Goal: Information Seeking & Learning: Learn about a topic

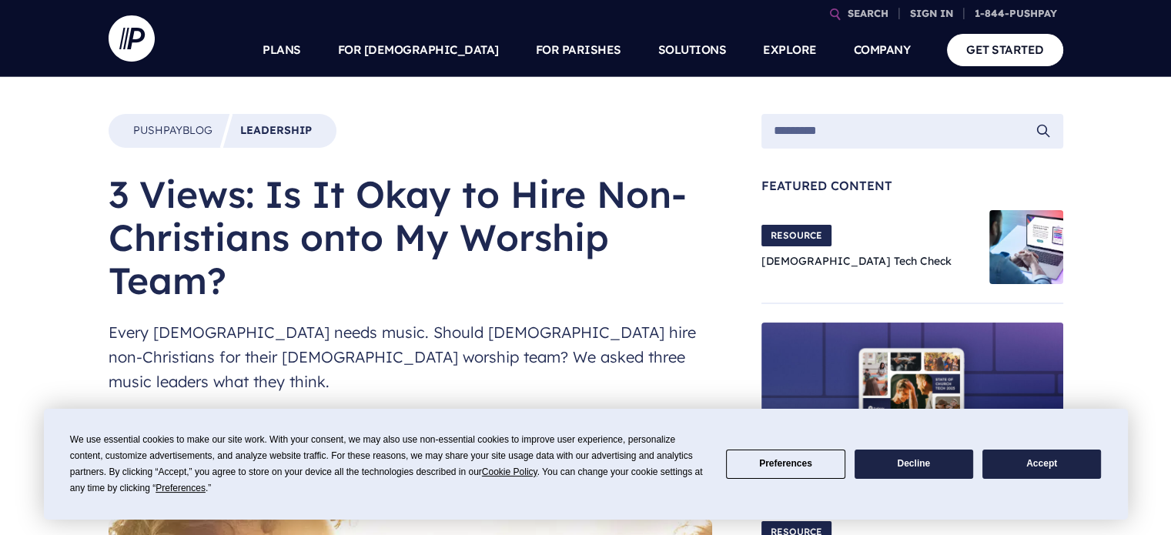
click at [922, 468] on button "Decline" at bounding box center [914, 465] width 119 height 30
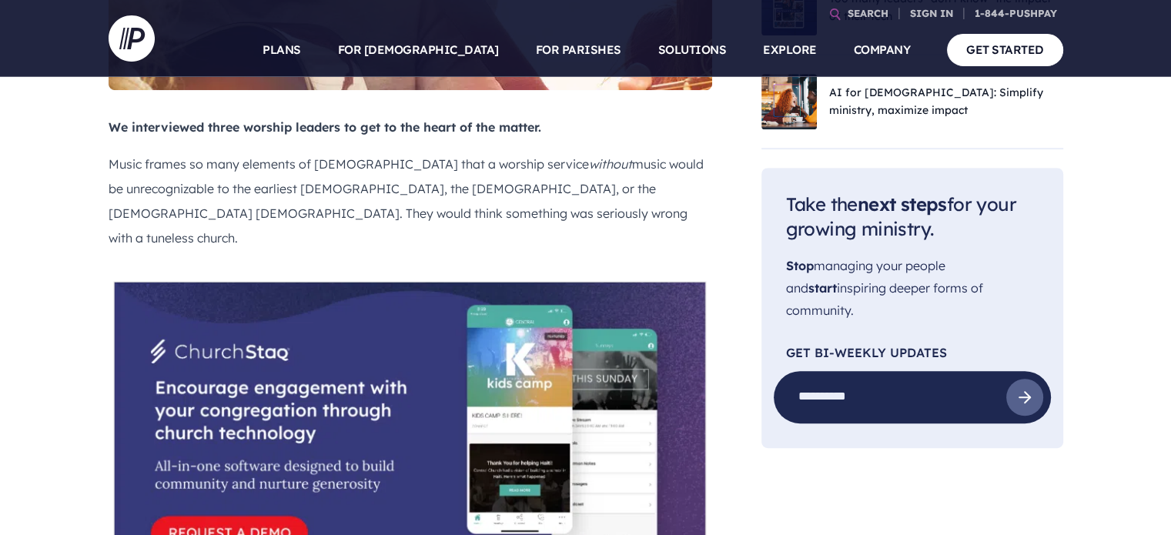
scroll to position [769, 0]
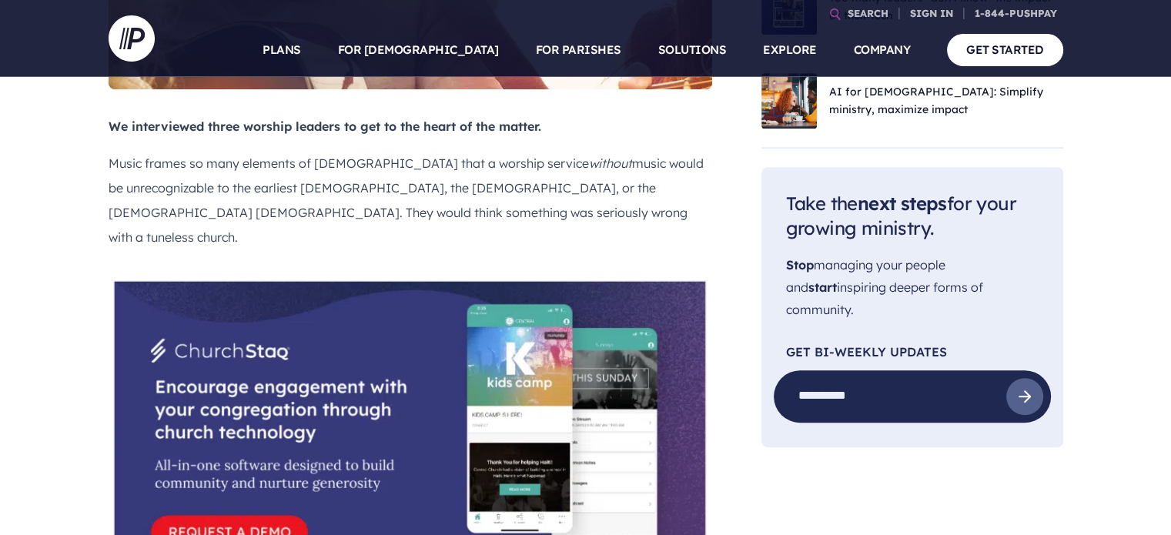
click at [531, 164] on p "Music frames so many elements of [DEMOGRAPHIC_DATA] that a worship service with…" at bounding box center [411, 200] width 604 height 99
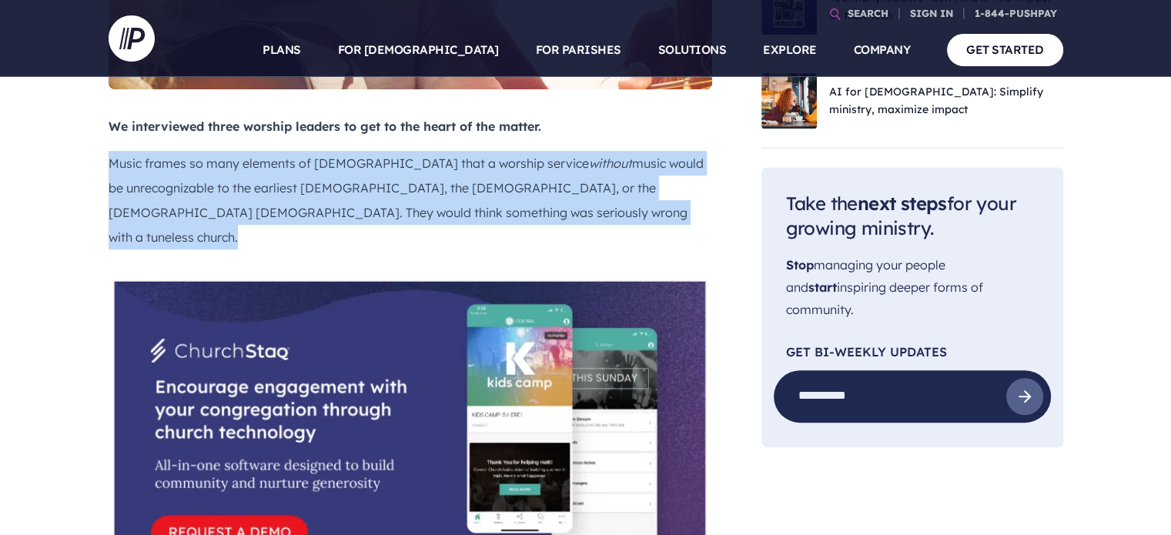
click at [531, 164] on p "Music frames so many elements of [DEMOGRAPHIC_DATA] that a worship service with…" at bounding box center [411, 200] width 604 height 99
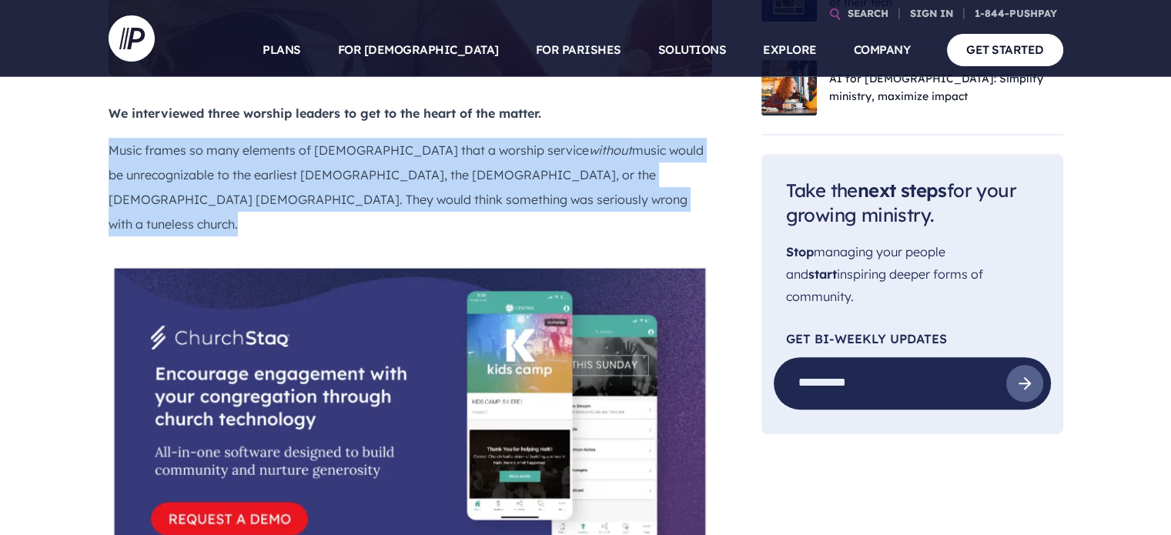
click at [531, 164] on p "Music frames so many elements of [DEMOGRAPHIC_DATA] that a worship service with…" at bounding box center [411, 187] width 604 height 99
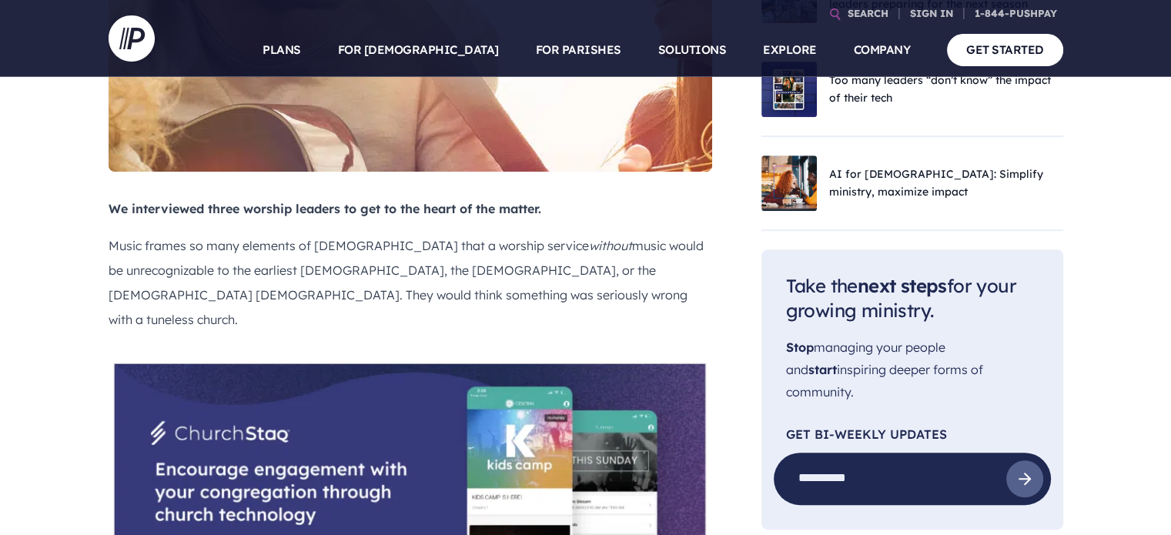
scroll to position [689, 0]
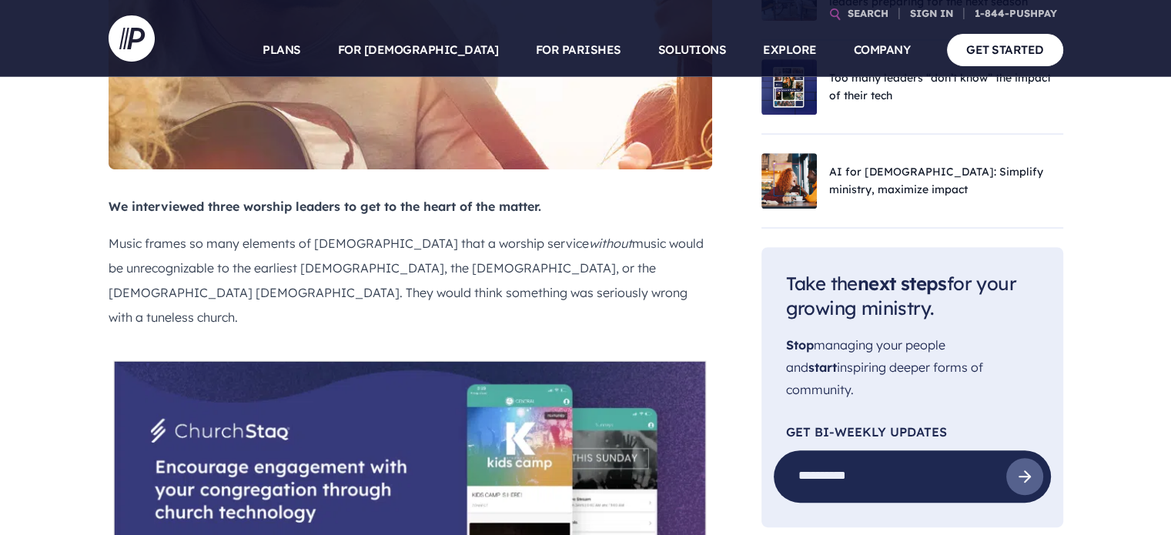
click at [506, 270] on p "Music frames so many elements of [DEMOGRAPHIC_DATA] that a worship service with…" at bounding box center [411, 280] width 604 height 99
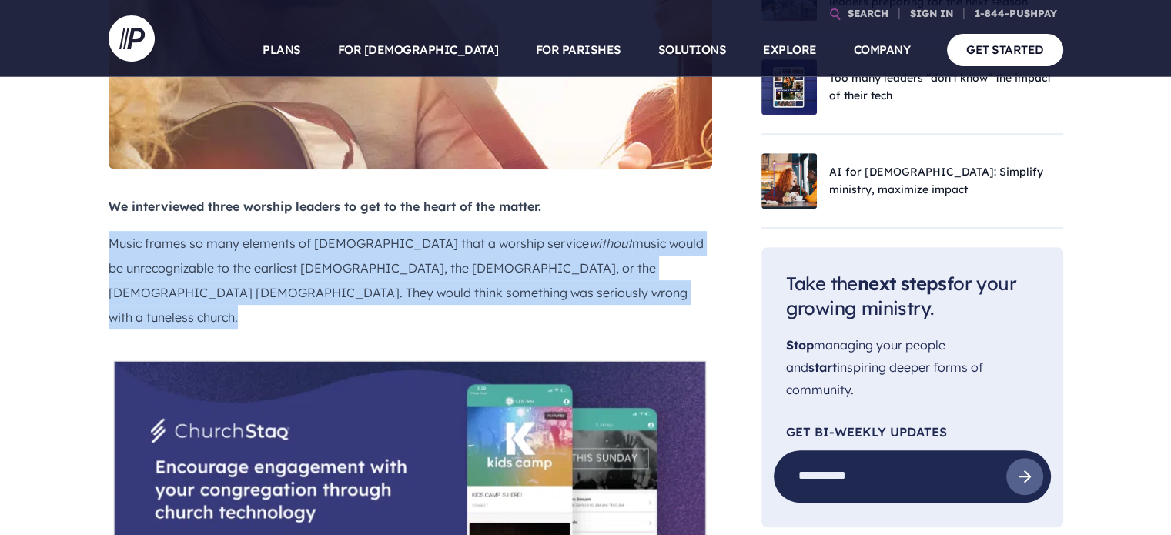
click at [506, 270] on p "Music frames so many elements of [DEMOGRAPHIC_DATA] that a worship service with…" at bounding box center [411, 280] width 604 height 99
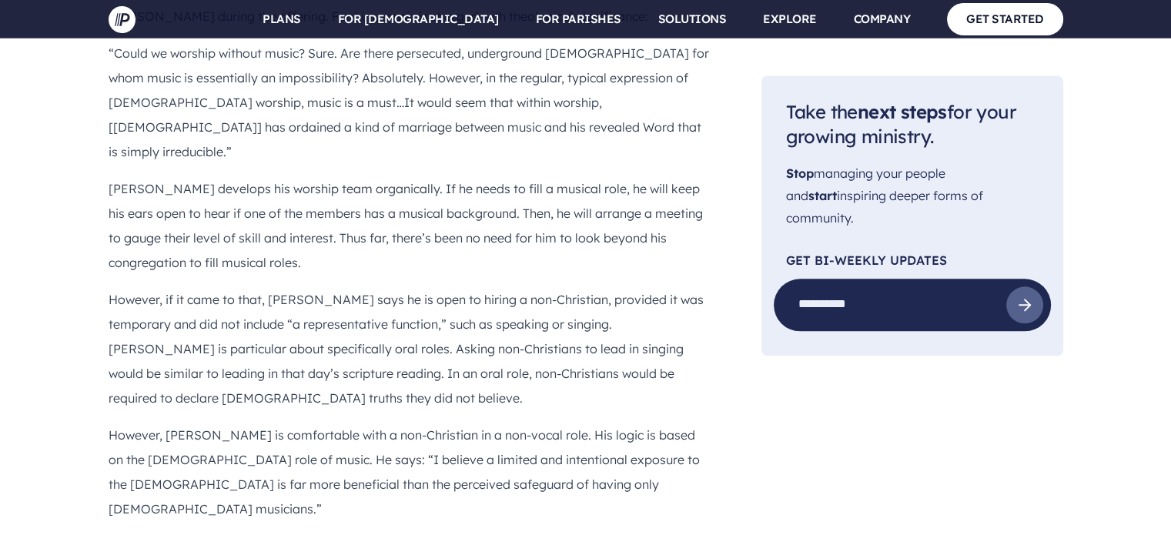
scroll to position [1835, 0]
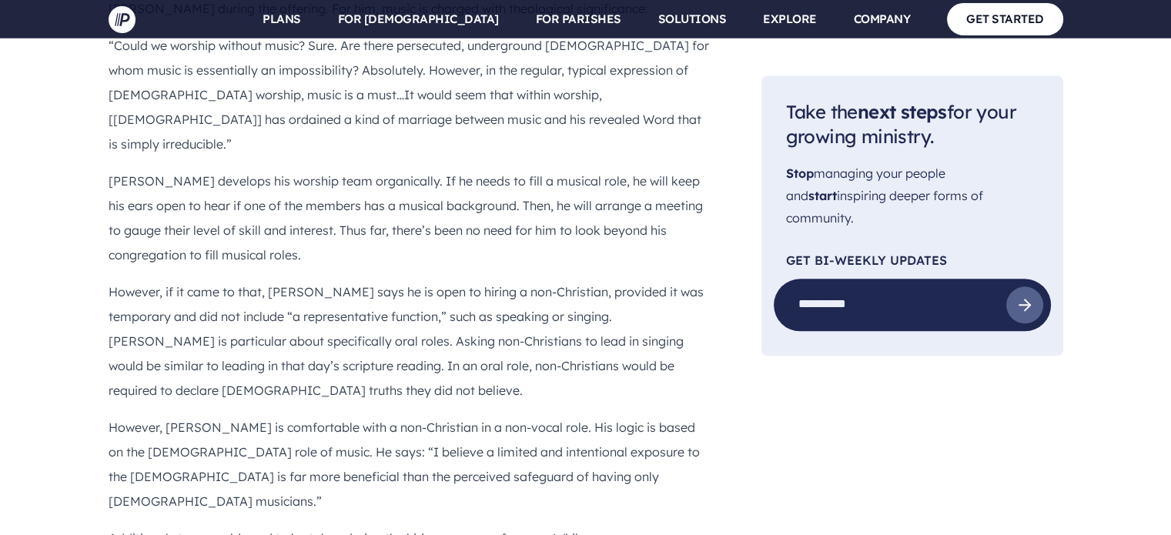
click at [507, 279] on p "However, if it came to that, [PERSON_NAME] says he is open to hiring a non-Chri…" at bounding box center [411, 340] width 604 height 123
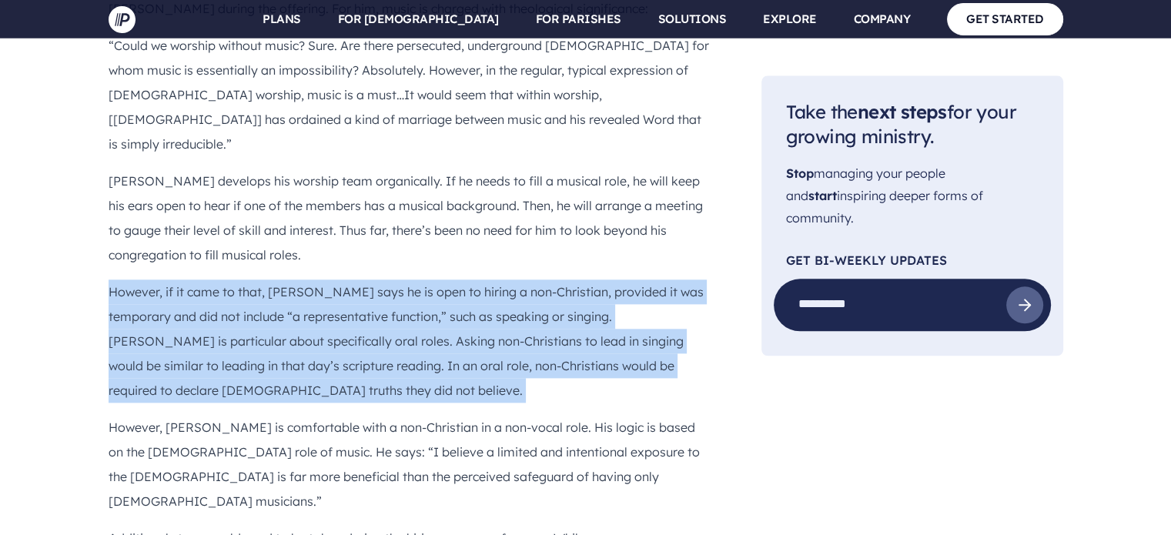
click at [507, 279] on p "However, if it came to that, [PERSON_NAME] says he is open to hiring a non-Chri…" at bounding box center [411, 340] width 604 height 123
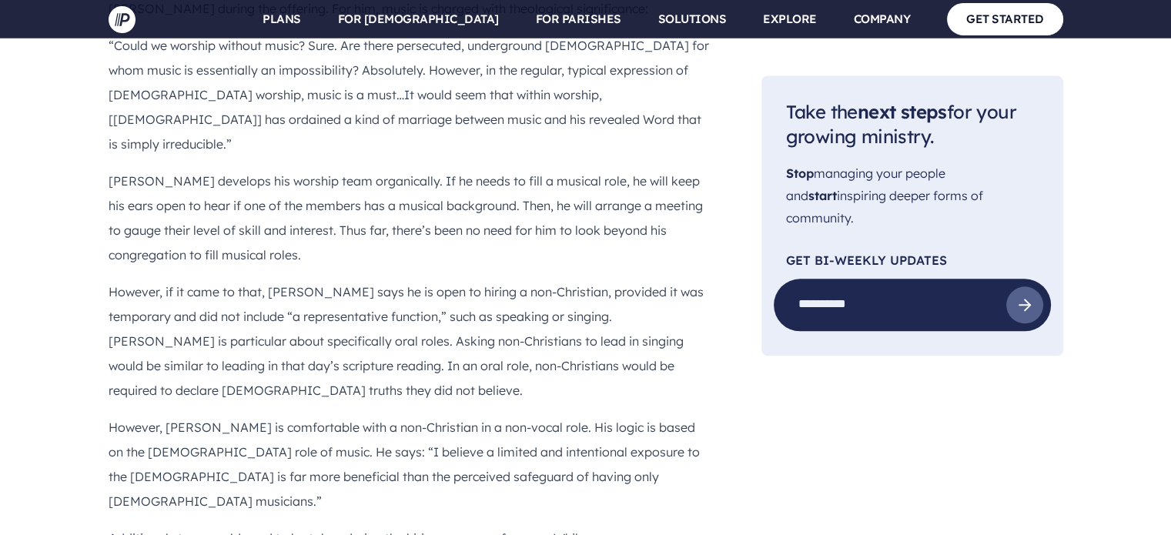
click at [507, 279] on p "However, if it came to that, [PERSON_NAME] says he is open to hiring a non-Chri…" at bounding box center [411, 340] width 604 height 123
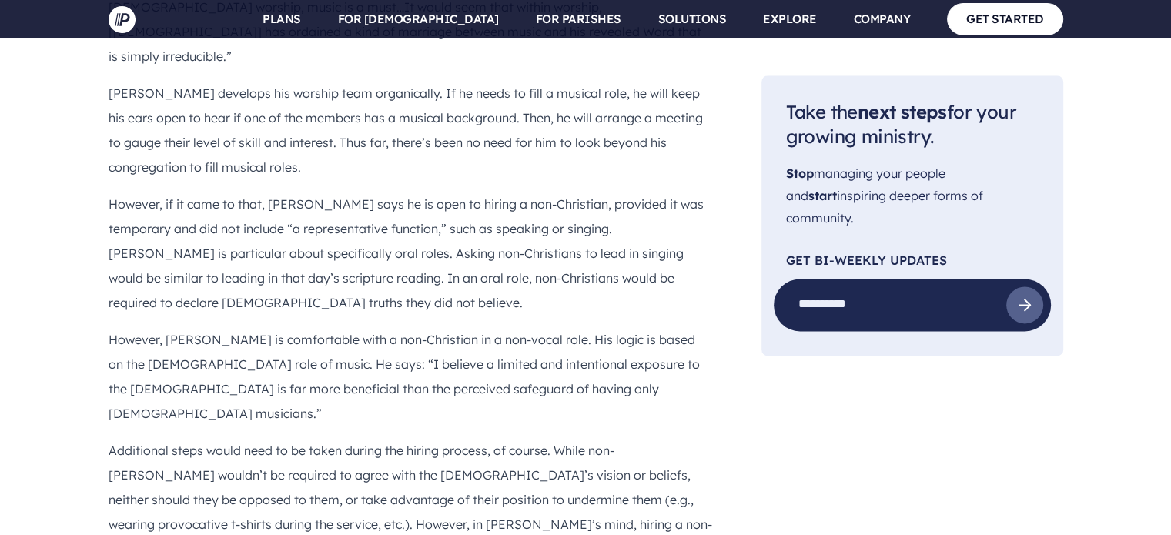
scroll to position [1924, 0]
click at [507, 326] on p "However, [PERSON_NAME] is comfortable with a non-Christian in a non-vocal role.…" at bounding box center [411, 375] width 604 height 99
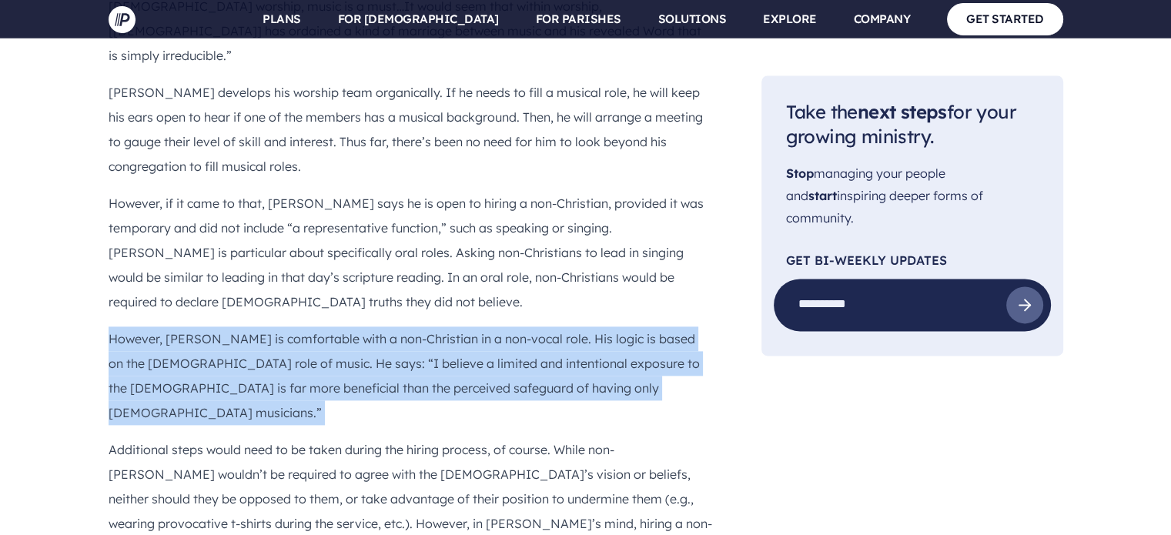
click at [507, 326] on p "However, [PERSON_NAME] is comfortable with a non-Christian in a non-vocal role.…" at bounding box center [411, 375] width 604 height 99
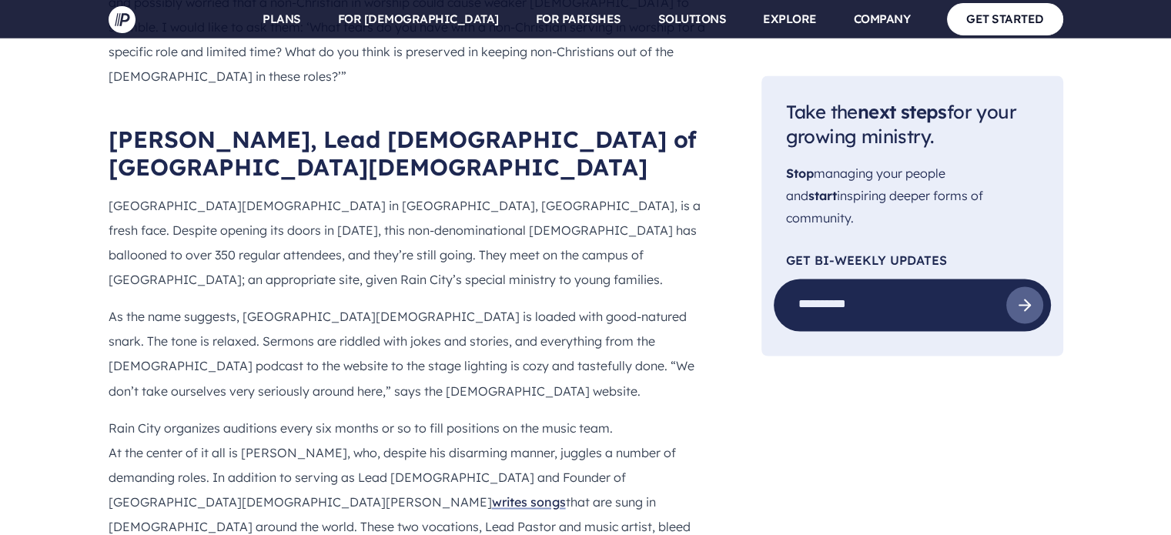
scroll to position [2558, 0]
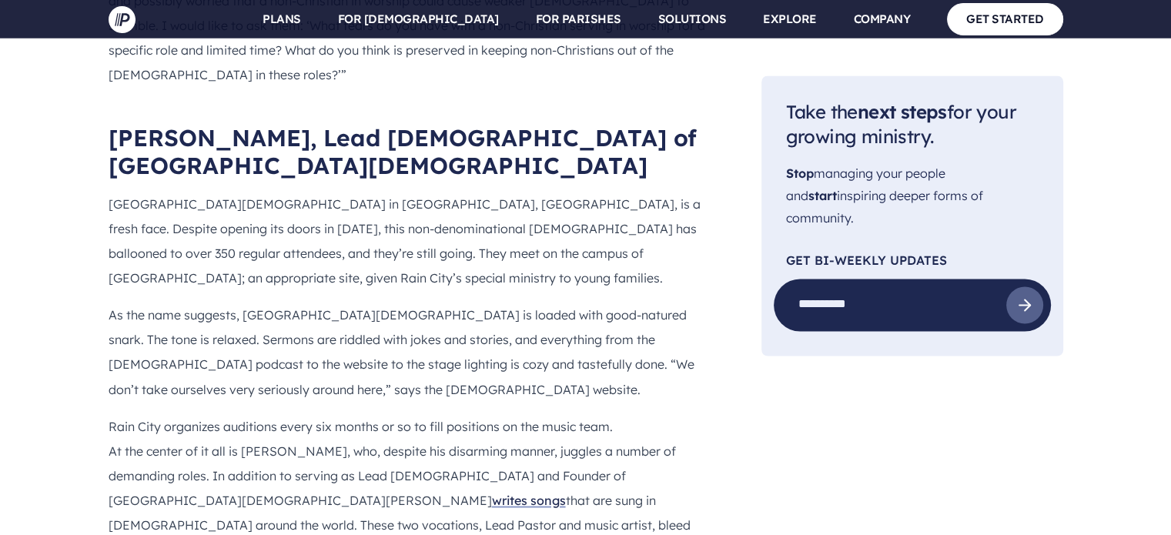
click at [507, 413] on p "Rain City organizes auditions every six months or so to fill positions on the m…" at bounding box center [411, 487] width 604 height 148
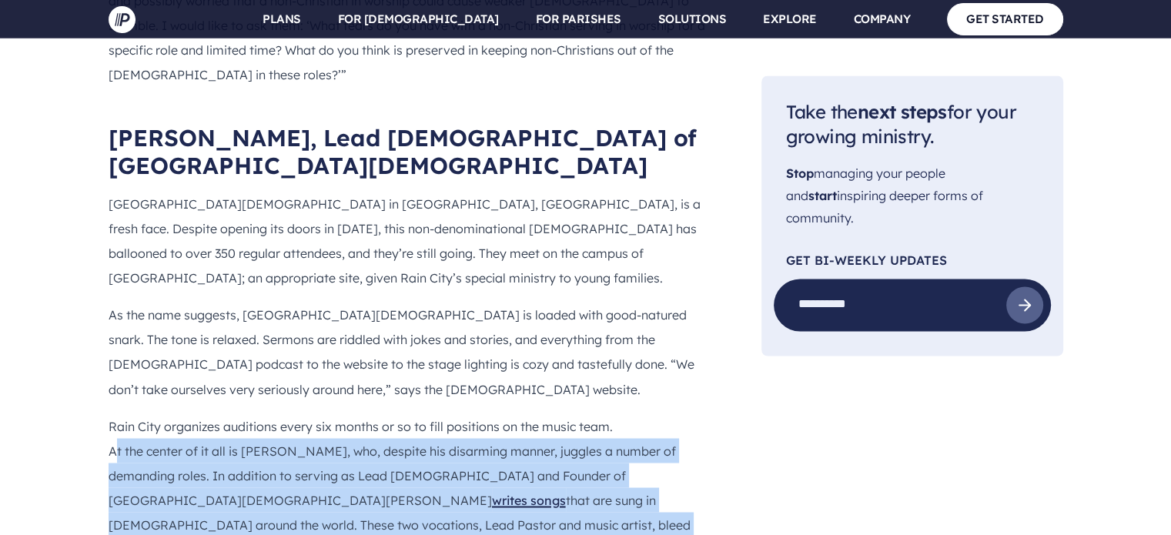
click at [507, 413] on p "Rain City organizes auditions every six months or so to fill positions on the m…" at bounding box center [411, 487] width 604 height 148
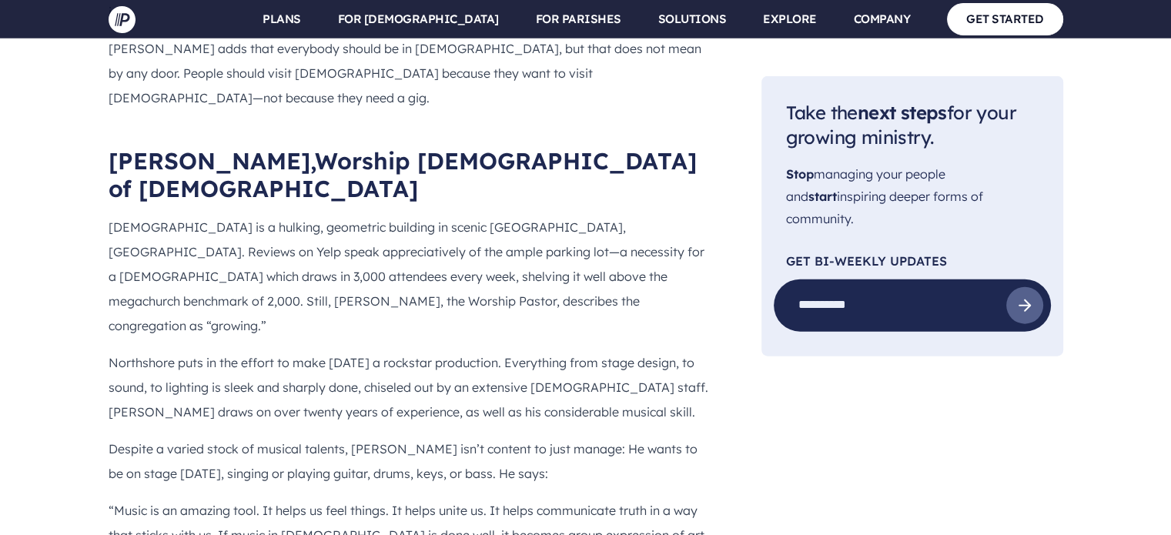
scroll to position [3638, 0]
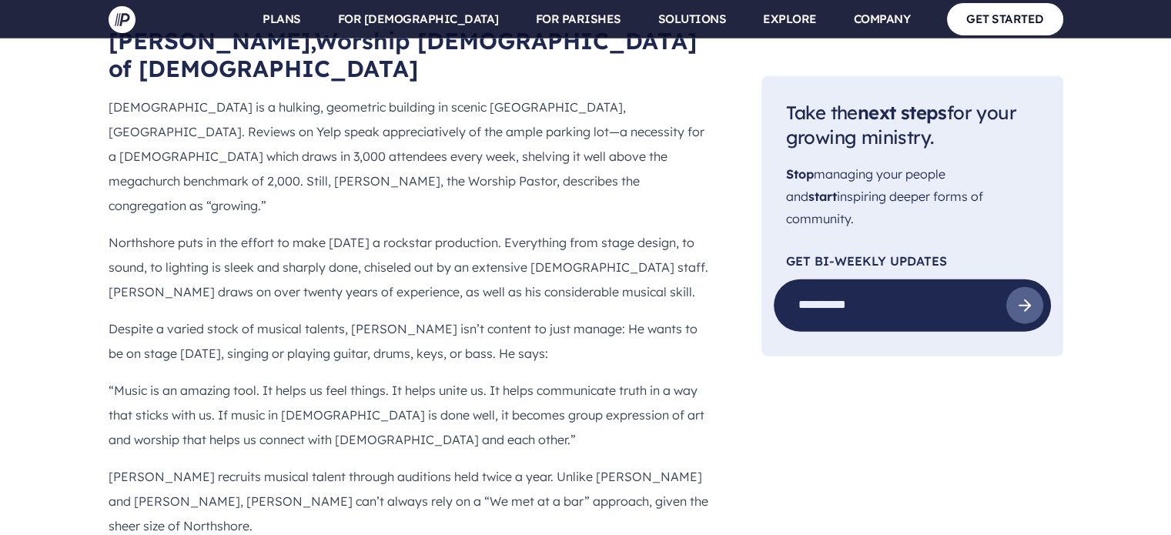
scroll to position [3759, 0]
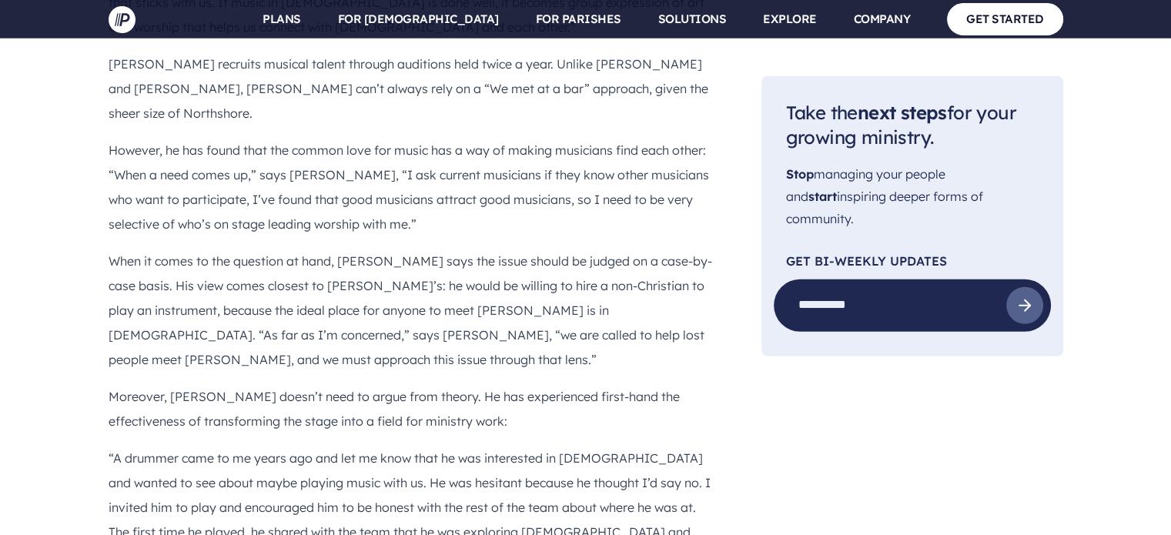
scroll to position [4170, 0]
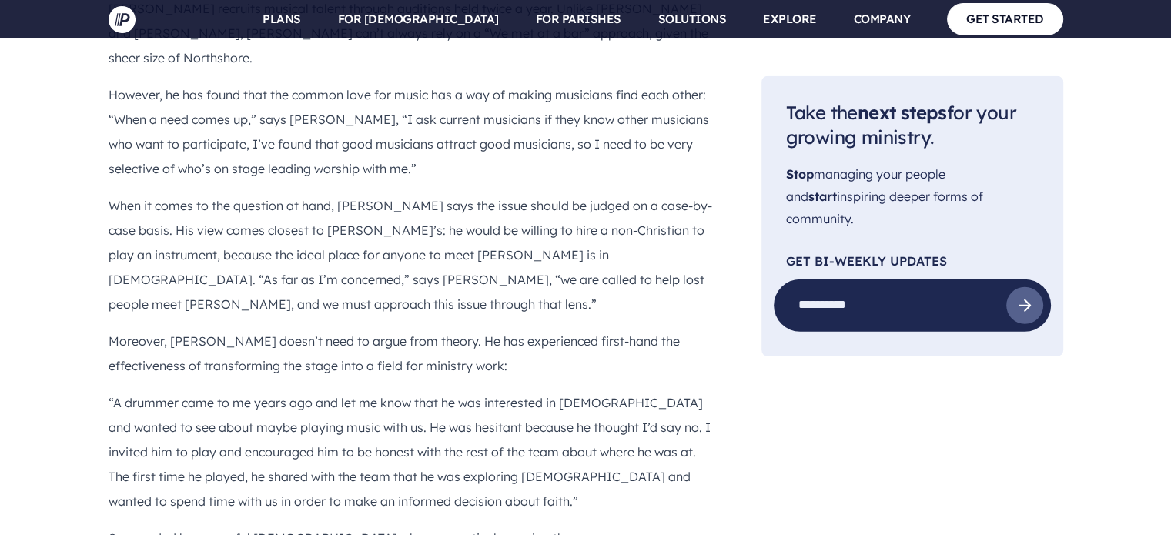
scroll to position [4227, 0]
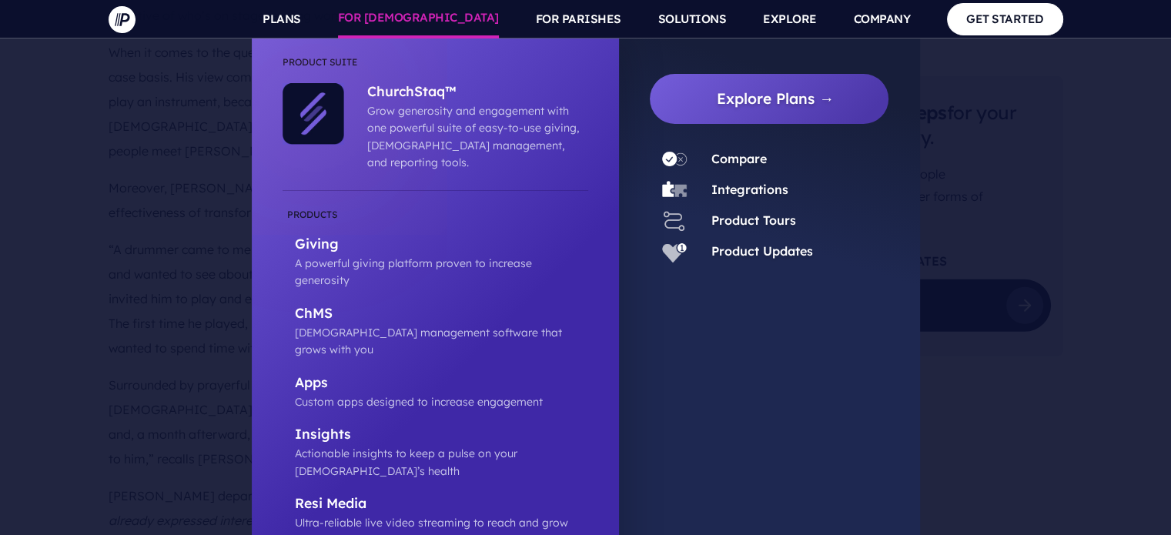
scroll to position [4381, 0]
